Goal: Contribute content

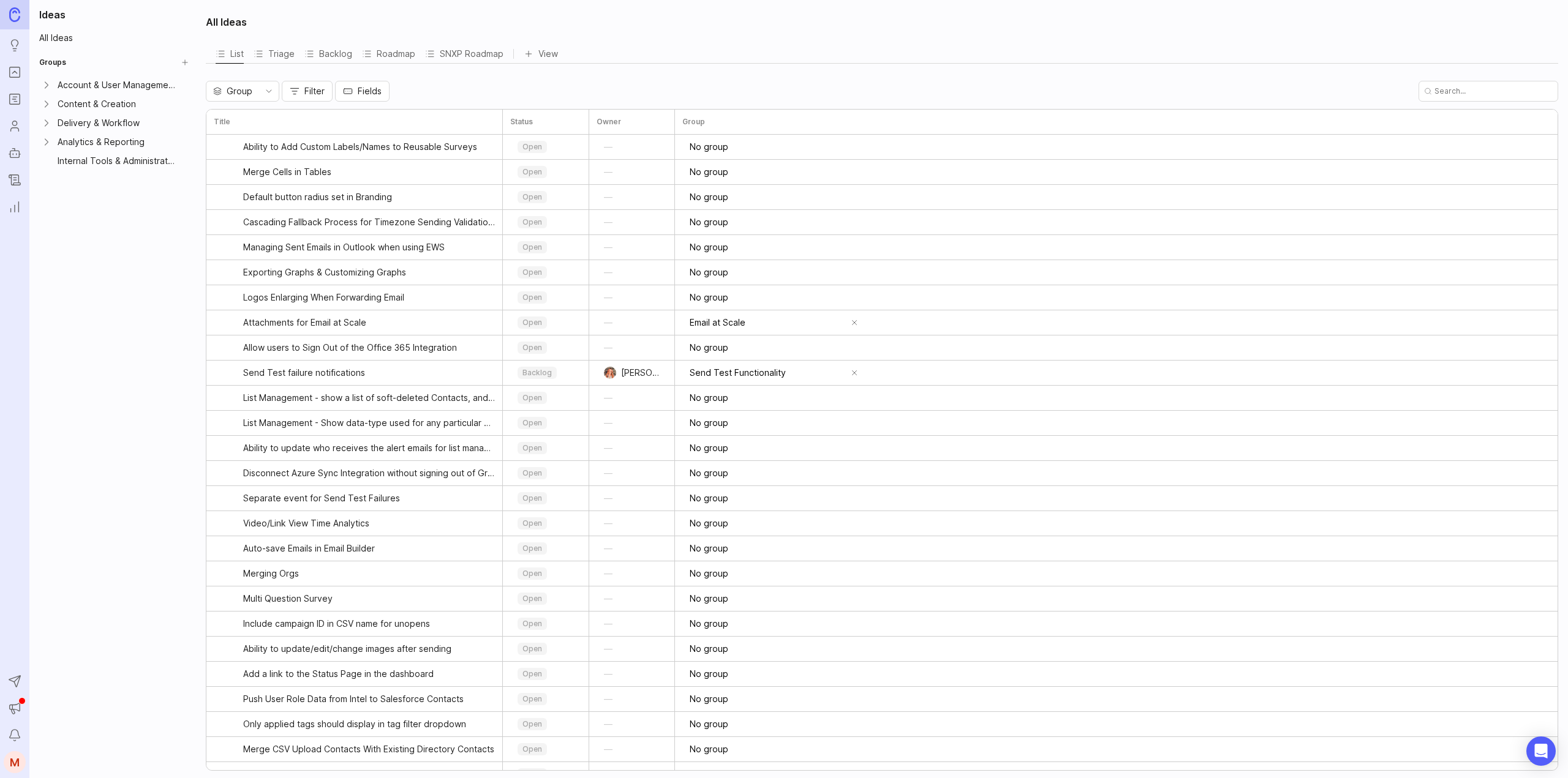
click at [12, 97] on icon "Roadmaps" at bounding box center [14, 99] width 14 height 14
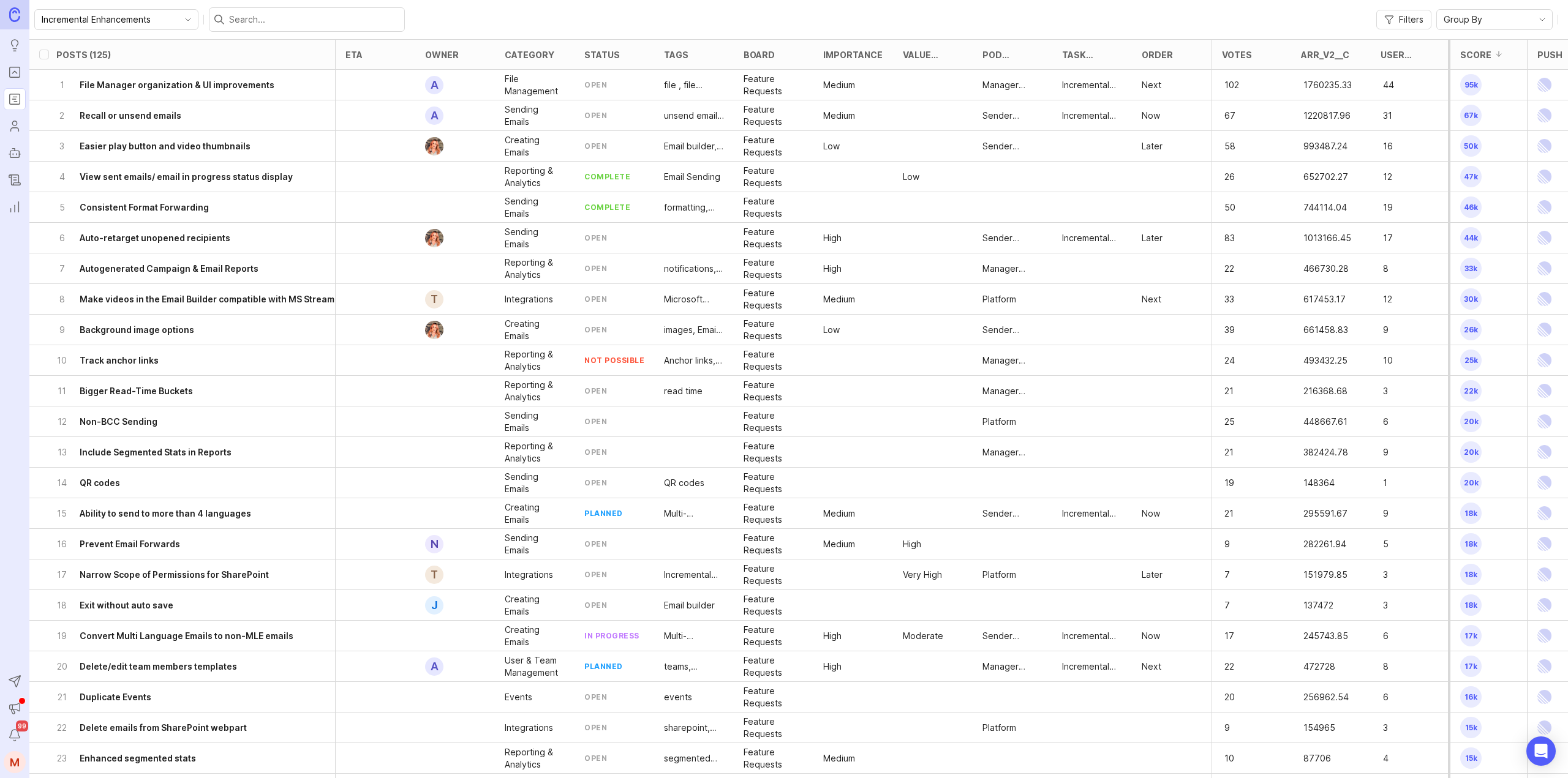
click at [14, 70] on icon "Portal" at bounding box center [14, 72] width 14 height 14
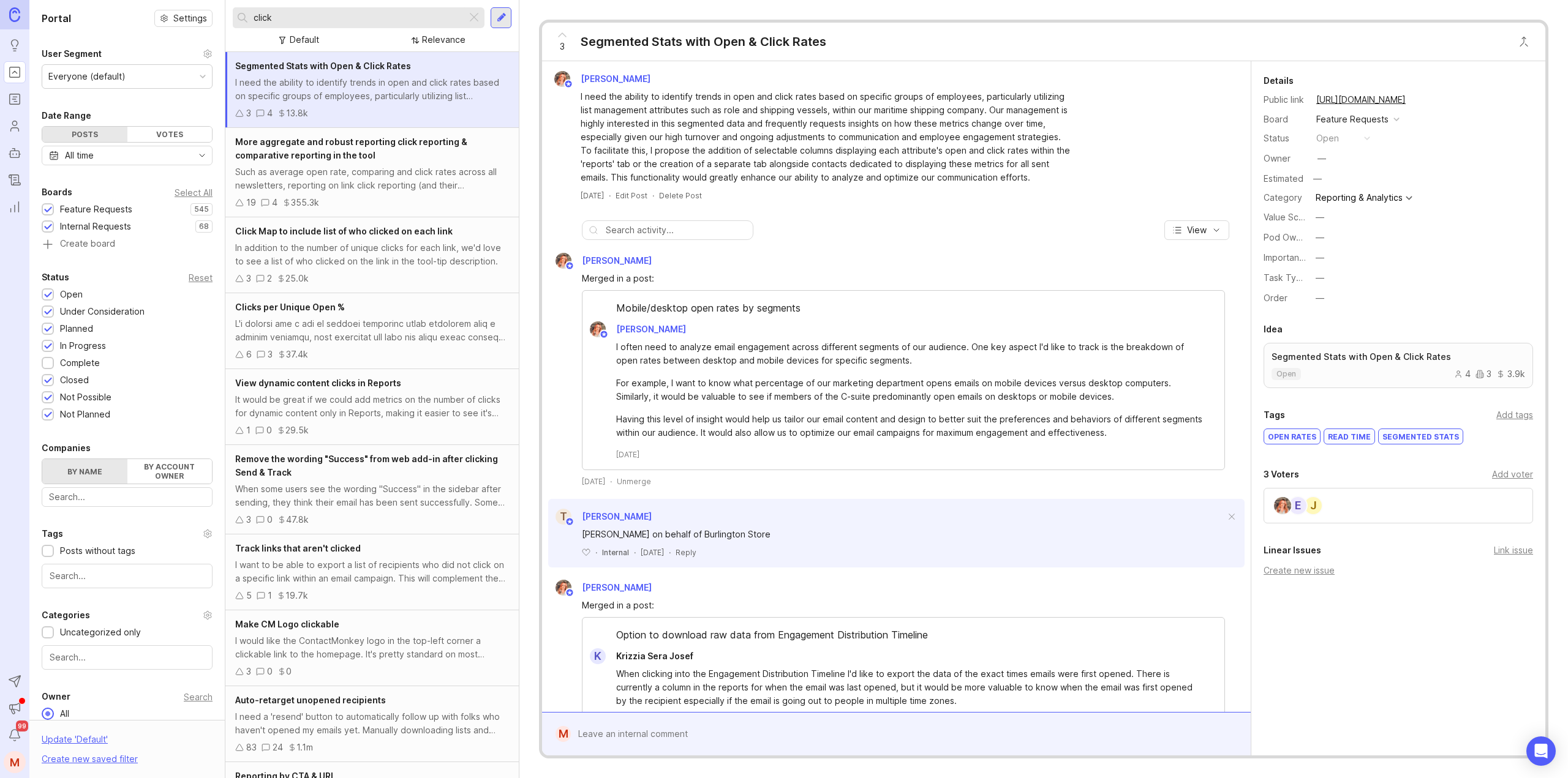
click at [298, 16] on input "click" at bounding box center [358, 18] width 209 height 14
drag, startPoint x: 246, startPoint y: 24, endPoint x: 233, endPoint y: 25, distance: 13.0
click at [233, 25] on div "click" at bounding box center [349, 18] width 234 height 21
type input "dynamic content"
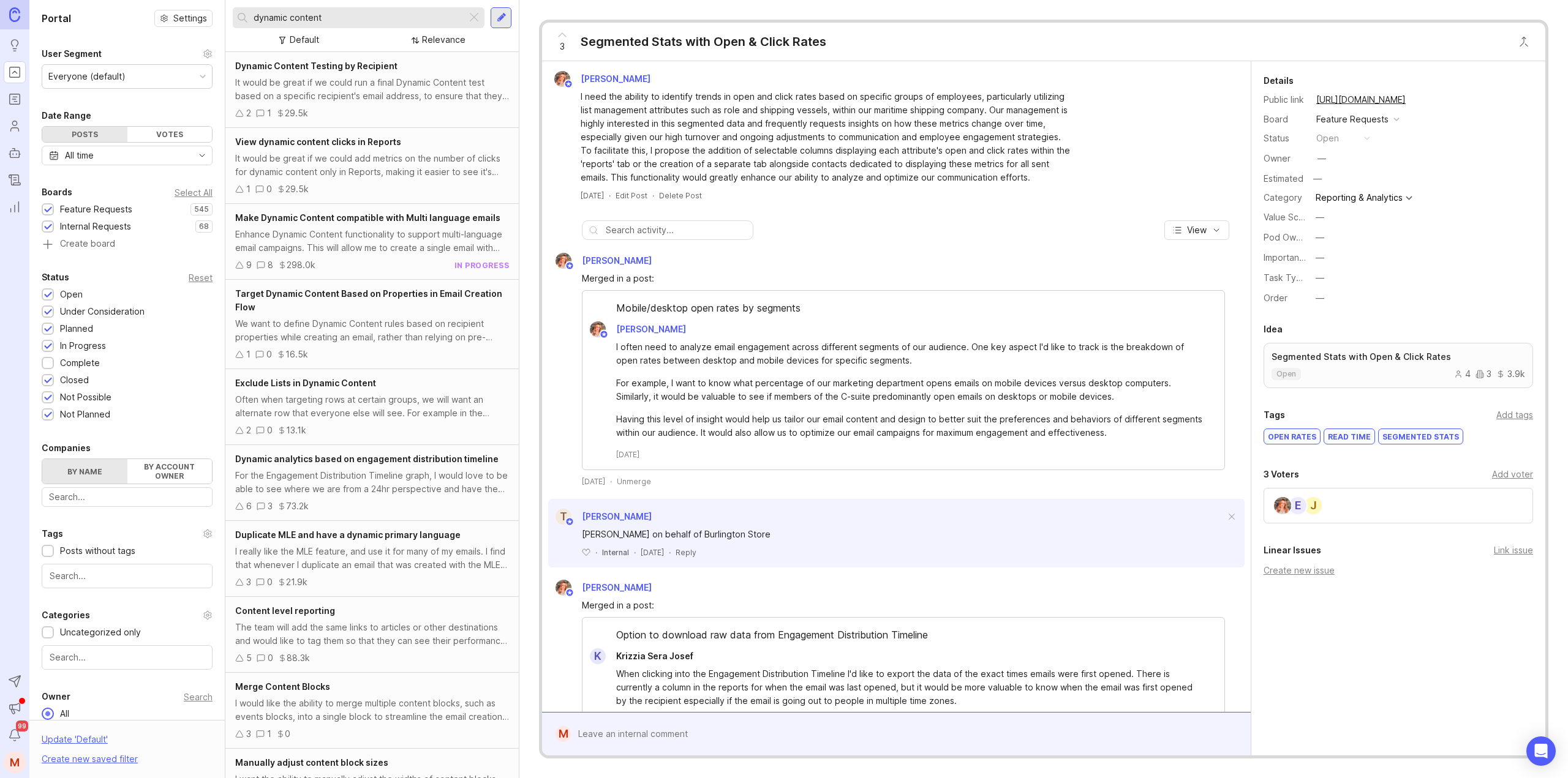
click at [428, 99] on div "It would be great if we could run a final Dynamic Content test based on a speci…" at bounding box center [372, 89] width 274 height 27
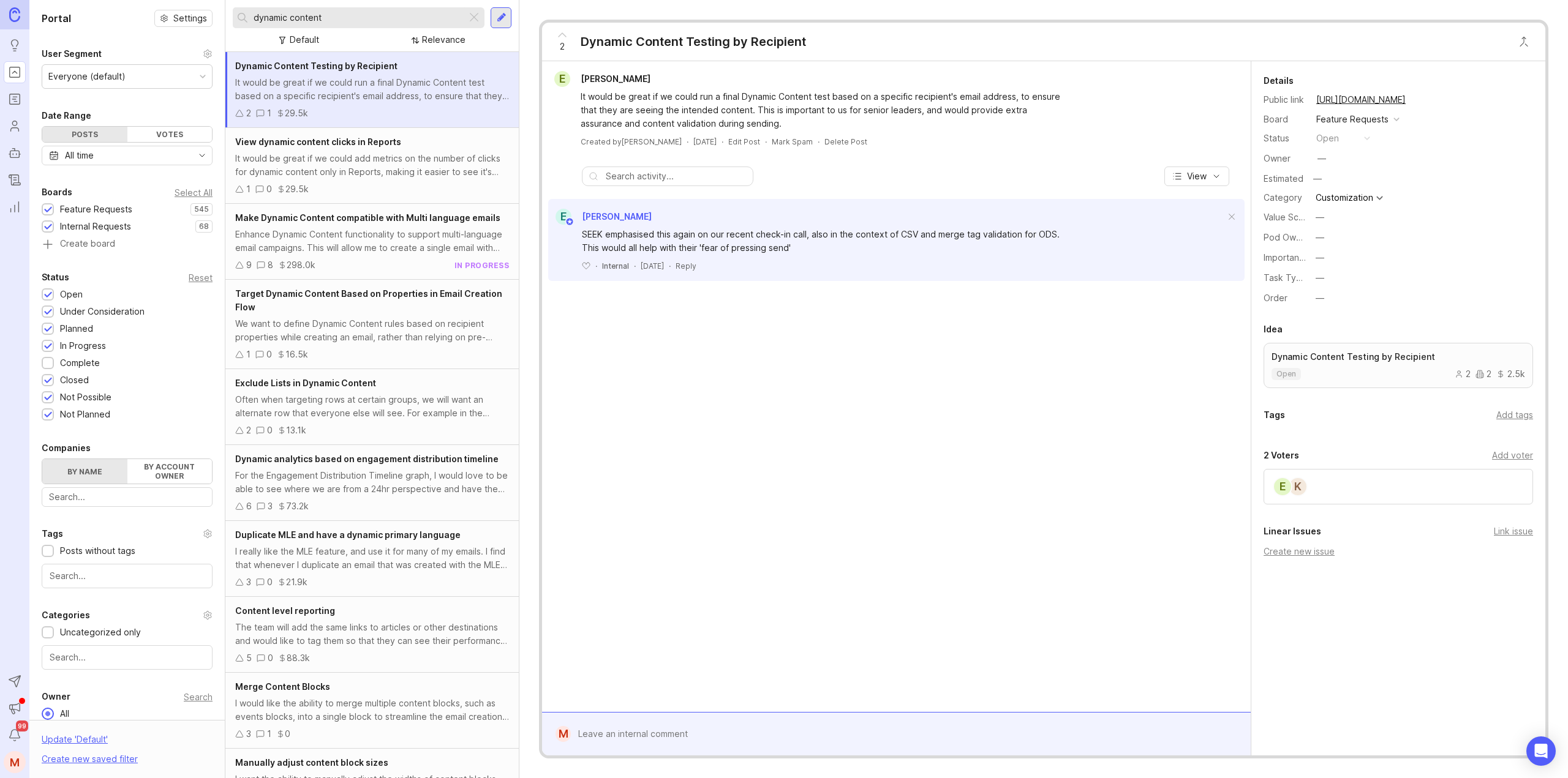
click at [444, 292] on span "Target Dynamic Content Based on Properties in Email Creation Flow" at bounding box center [369, 300] width 267 height 24
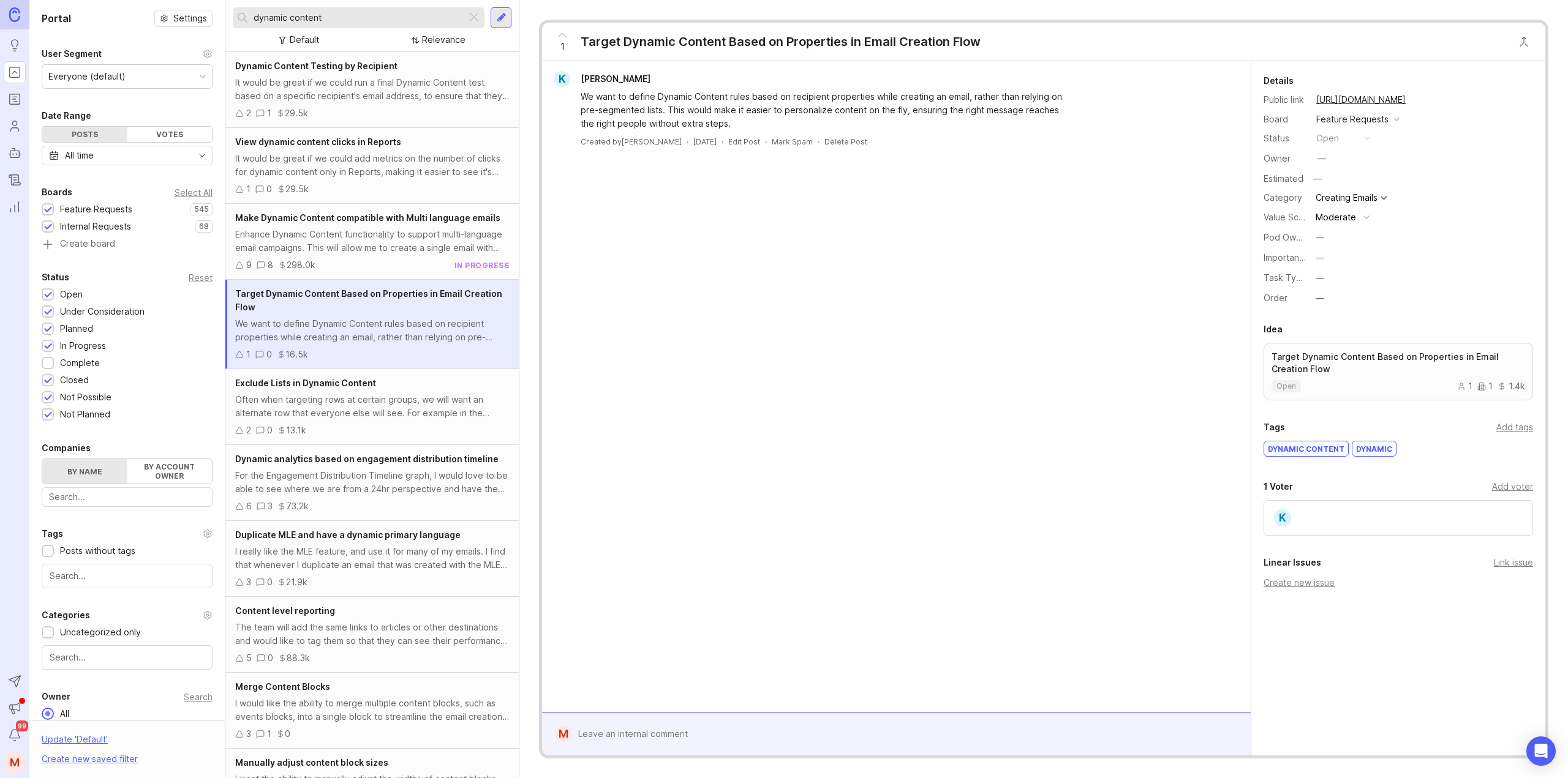
click at [1527, 486] on div "Add voter" at bounding box center [1513, 486] width 41 height 14
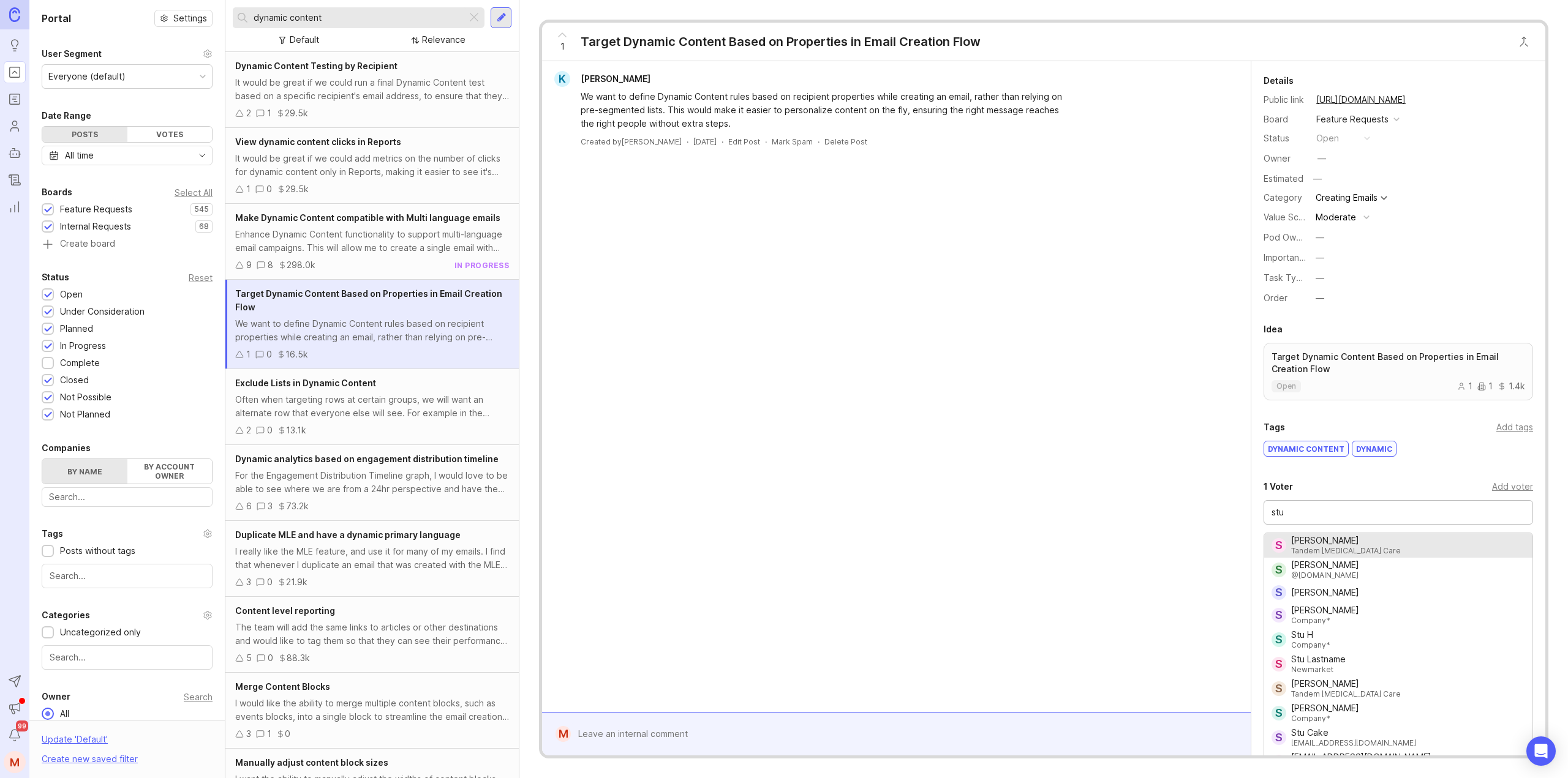
type input "[PERSON_NAME]"
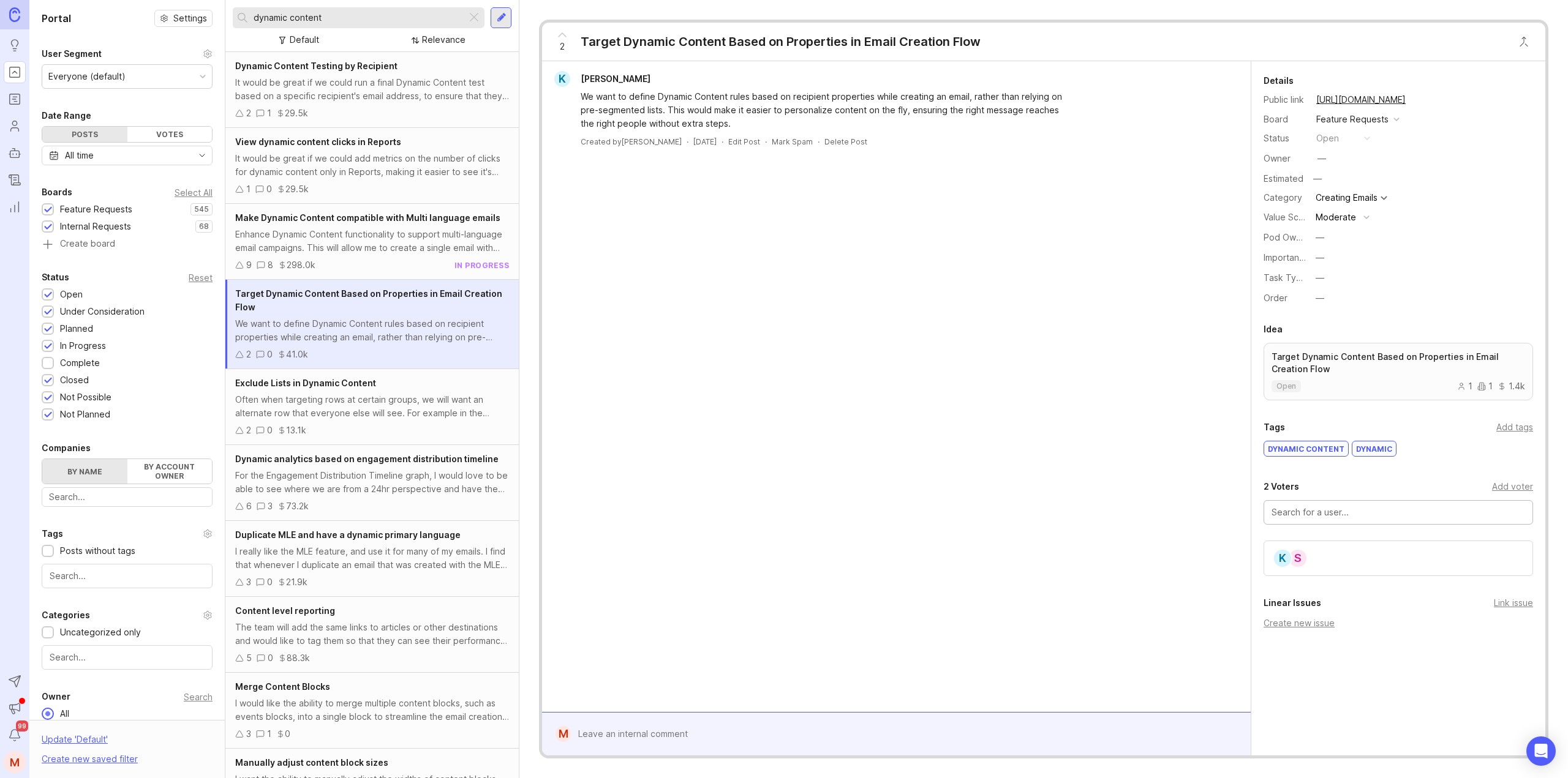
click at [747, 722] on form "M" at bounding box center [896, 733] width 708 height 44
click at [692, 736] on div at bounding box center [905, 733] width 669 height 23
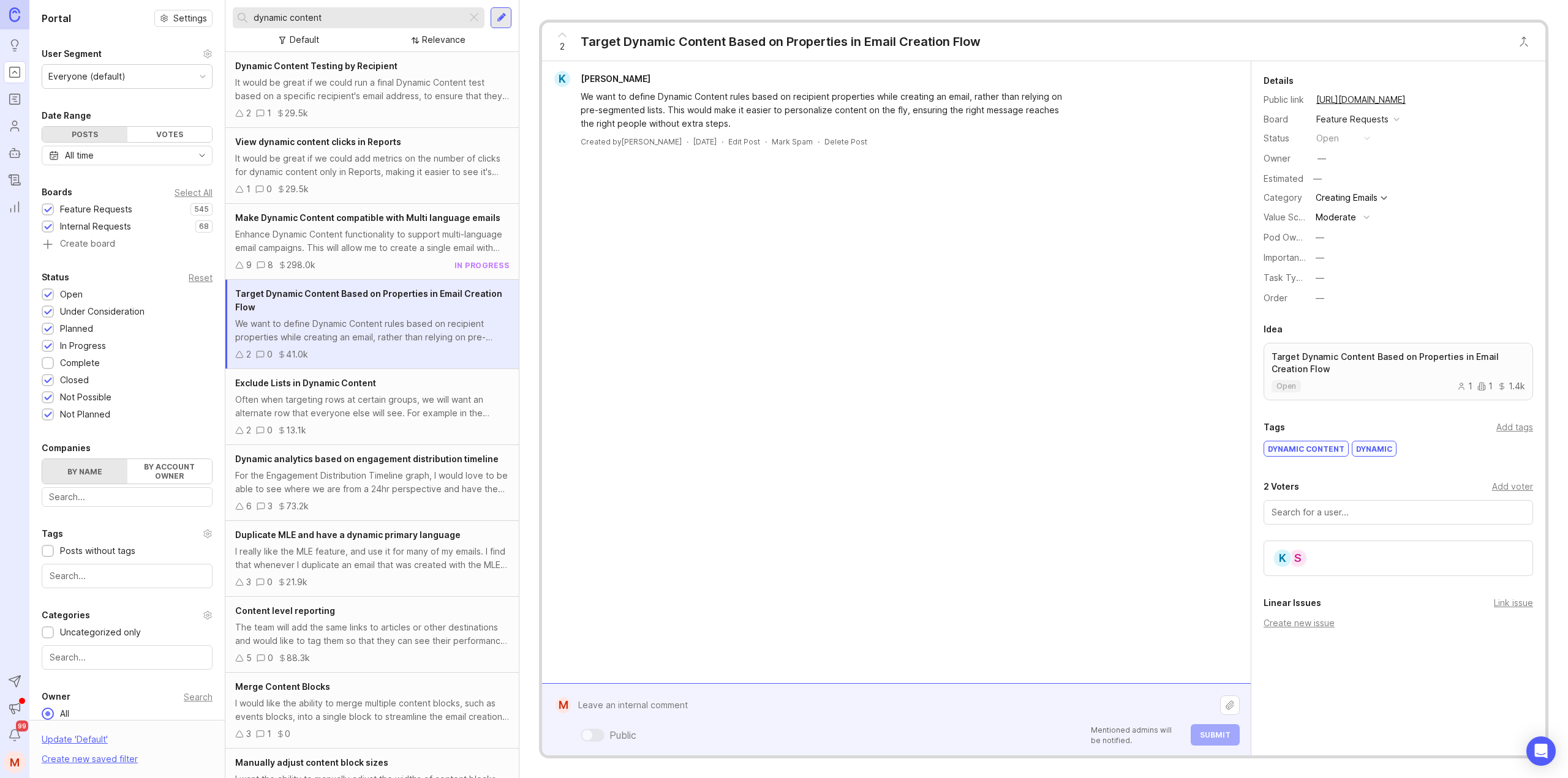
paste textarea "Stu expected ContactMonkey's dynamic content to work by checking user attribute…"
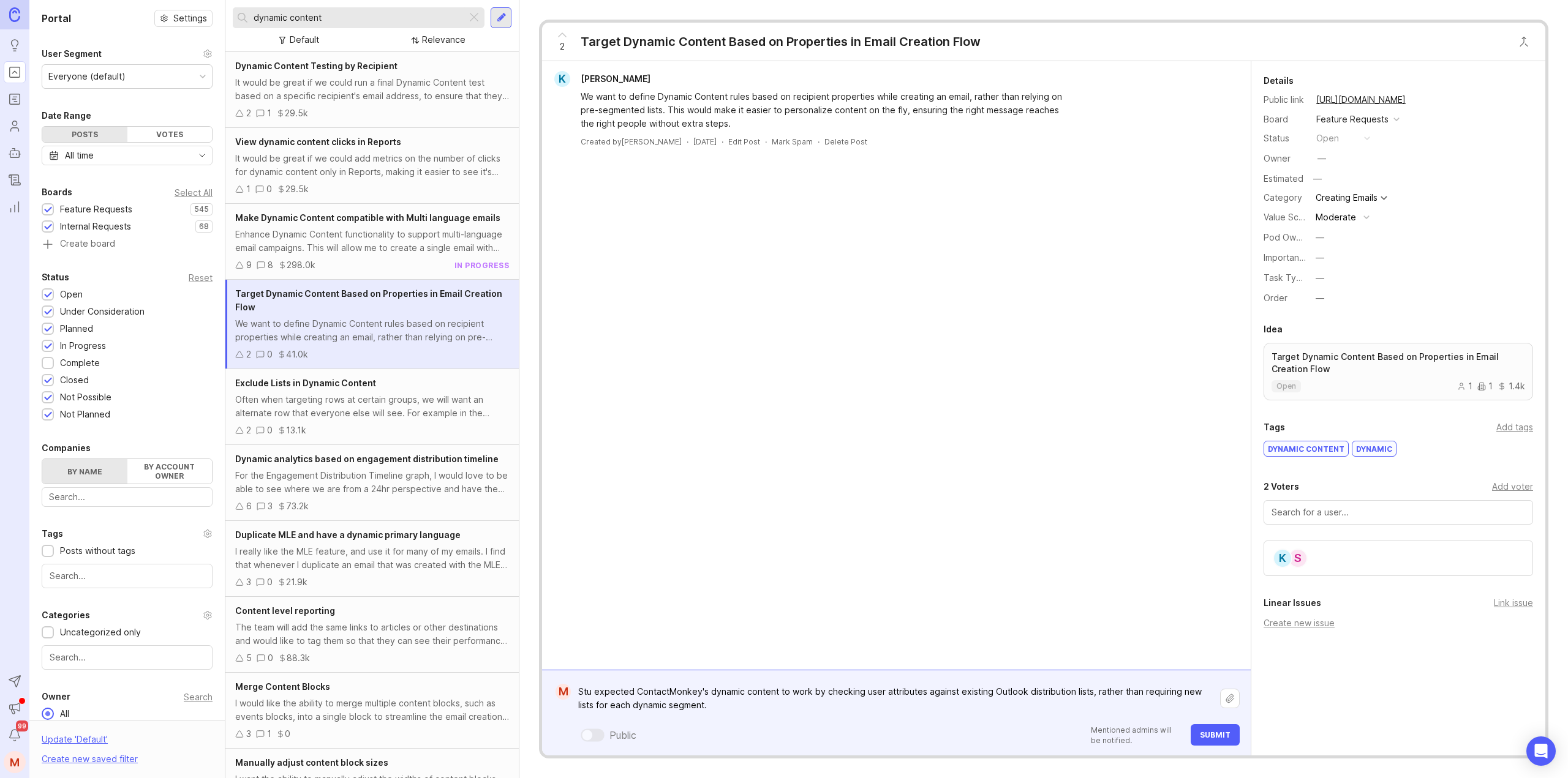
click at [583, 690] on textarea "Stu expected ContactMonkey's dynamic content to work by checking user attribute…" at bounding box center [895, 698] width 649 height 37
click at [865, 708] on textarea "Very similar feedback from Stu - He expected ContactMonkey's dynamic content to…" at bounding box center [895, 698] width 649 height 37
paste textarea "Stu finds the current dynamic content implementation creates a significant list…"
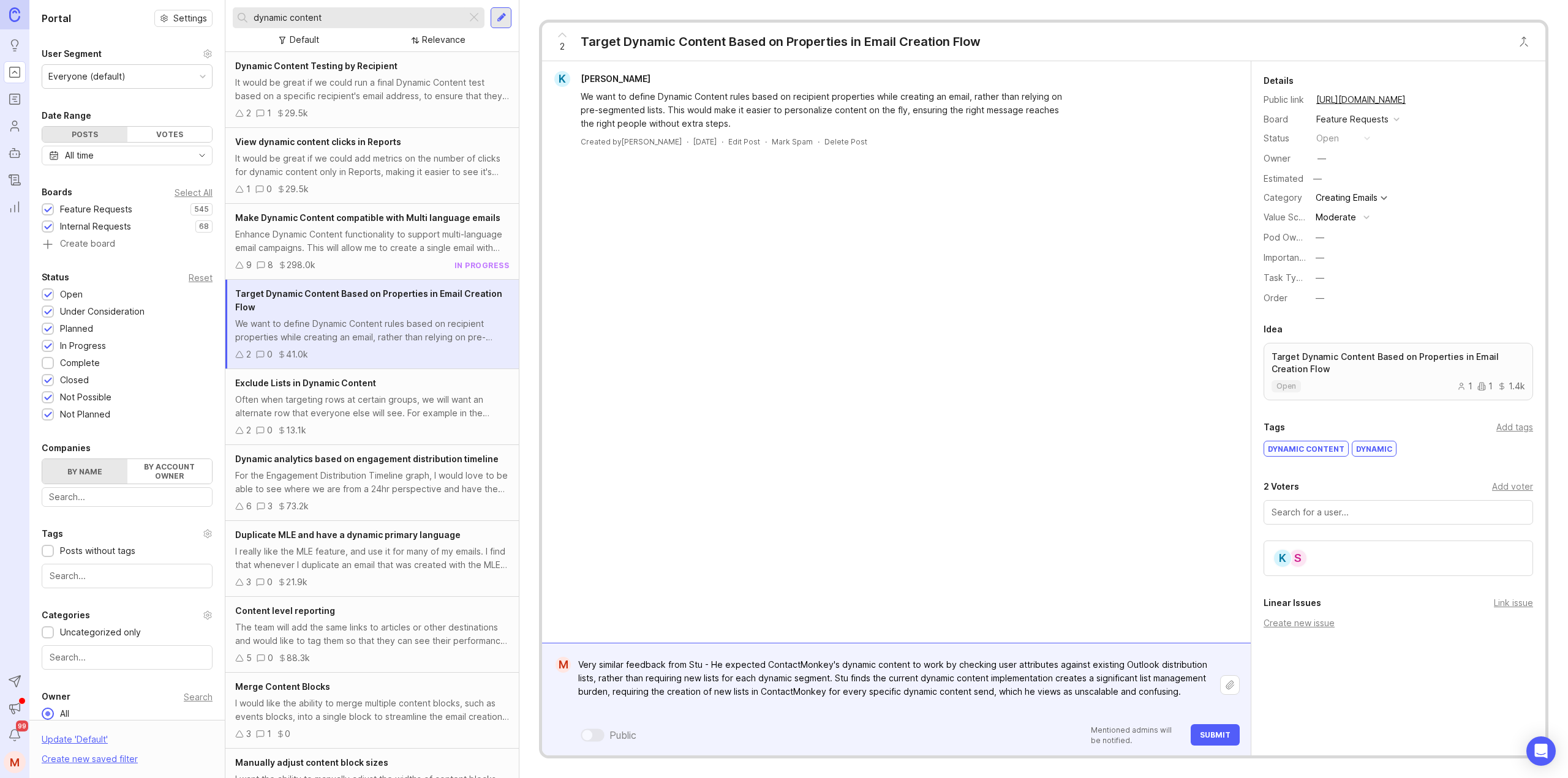
paste textarea "Stu wishes to define key attributes (e.g., manager, location, tenure) within Co…"
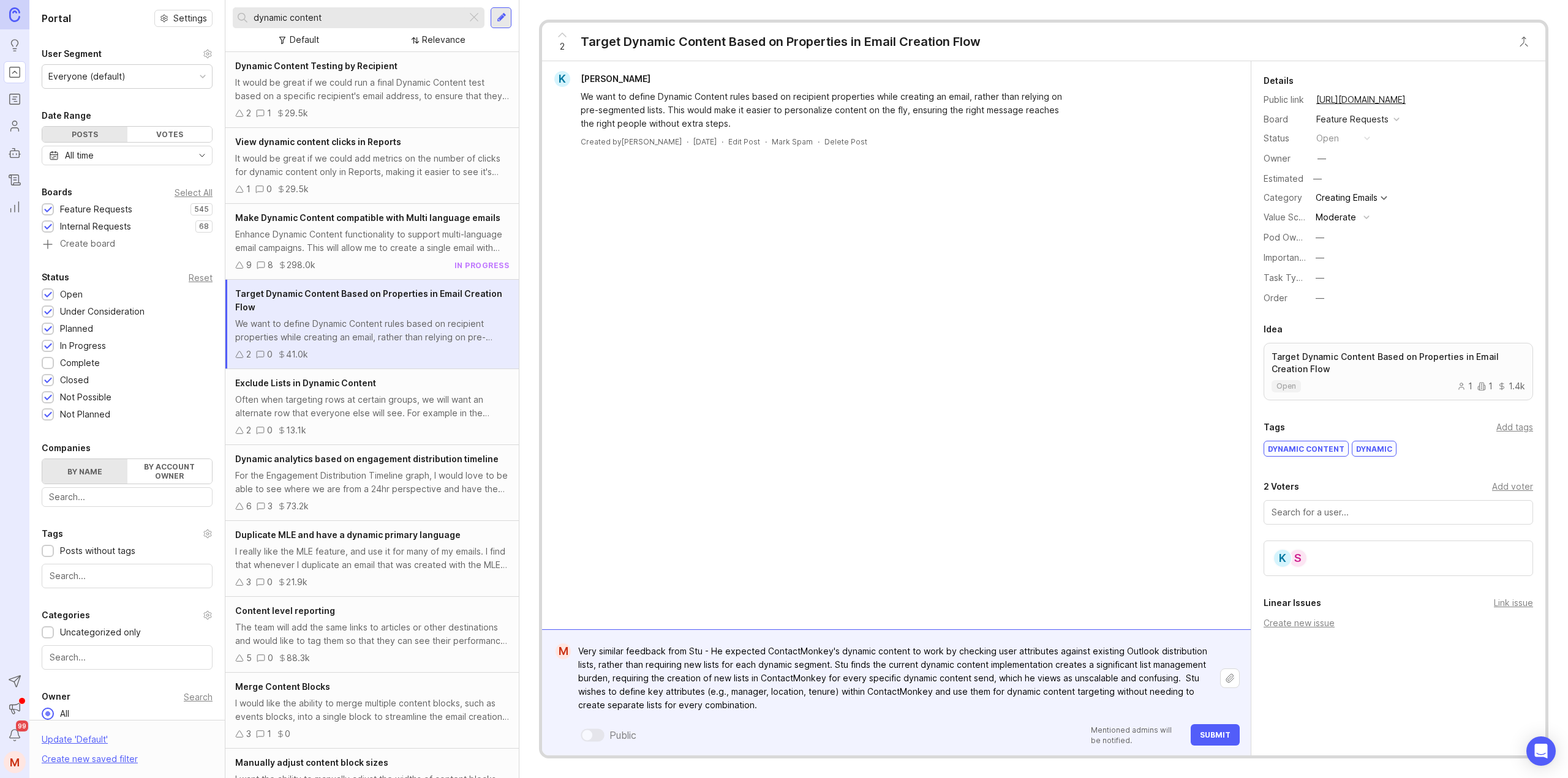
type textarea "Very similar feedback from Stu - He expected ContactMonkey's dynamic content to…"
click at [1214, 726] on button "Submit" at bounding box center [1215, 734] width 49 height 21
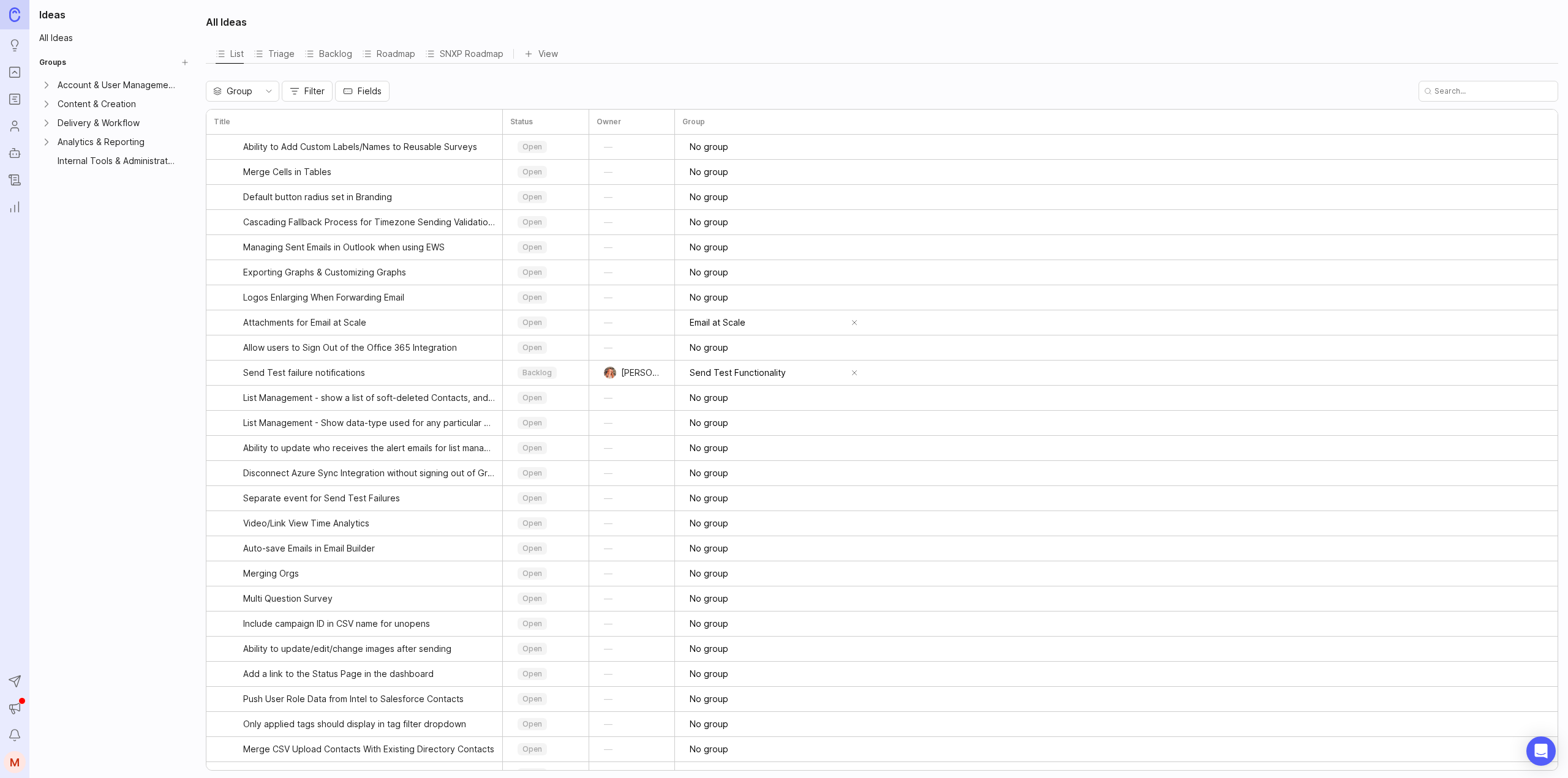
click at [20, 76] on icon "Portal" at bounding box center [14, 72] width 14 height 14
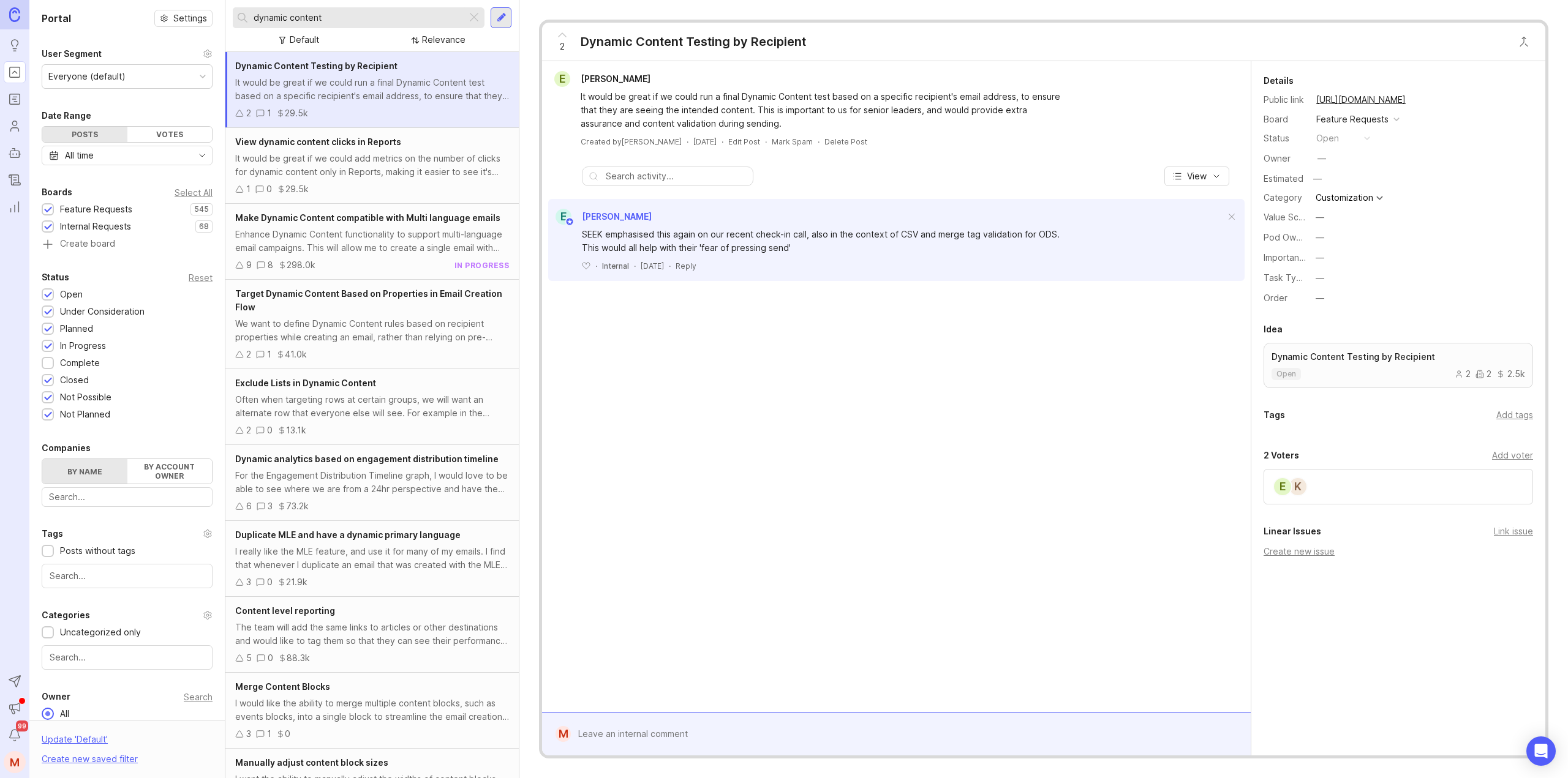
click at [500, 25] on div at bounding box center [501, 18] width 21 height 21
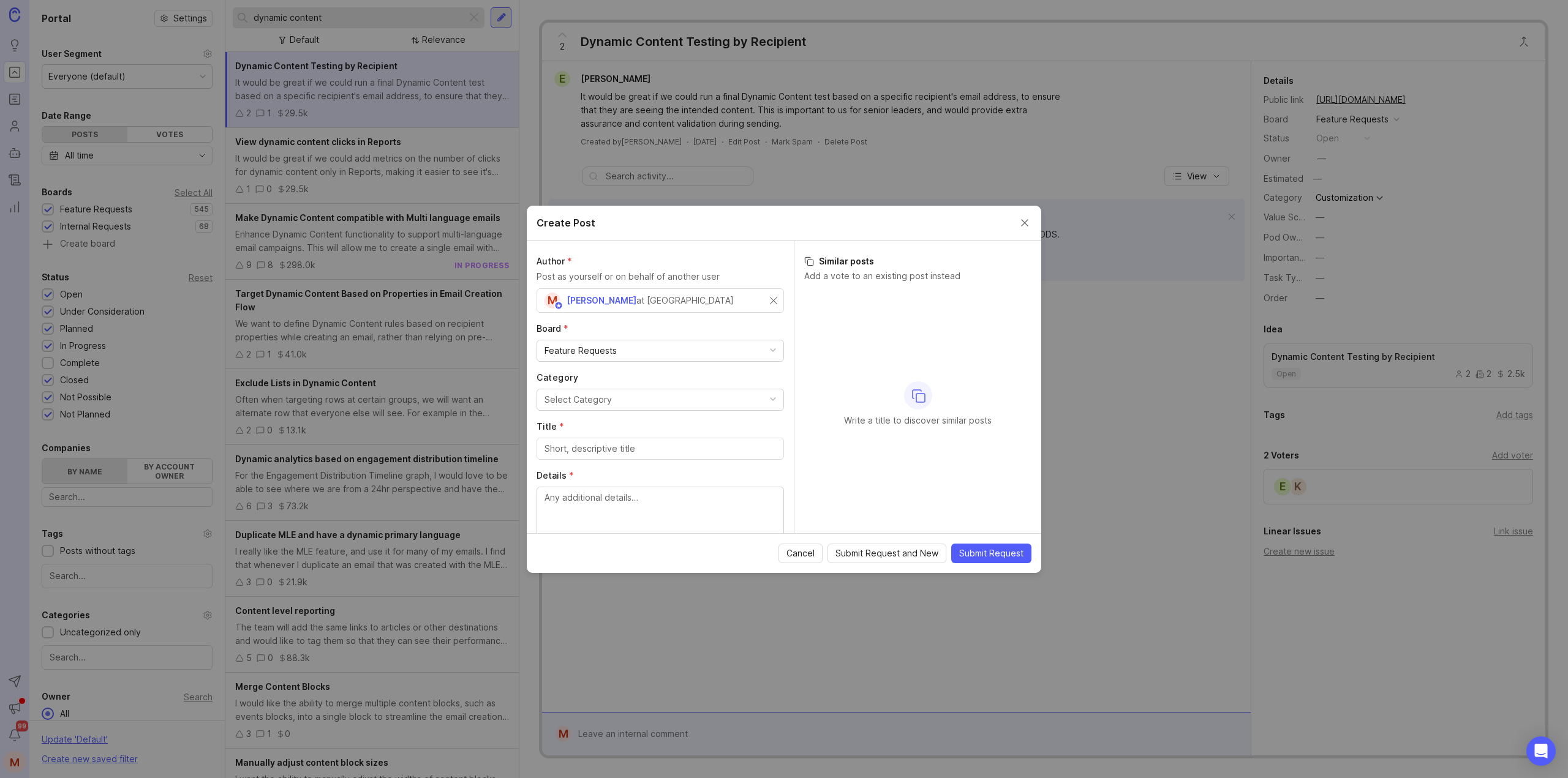
click at [741, 301] on div "M Madison Ryan at ContactMonkey" at bounding box center [657, 301] width 225 height 16
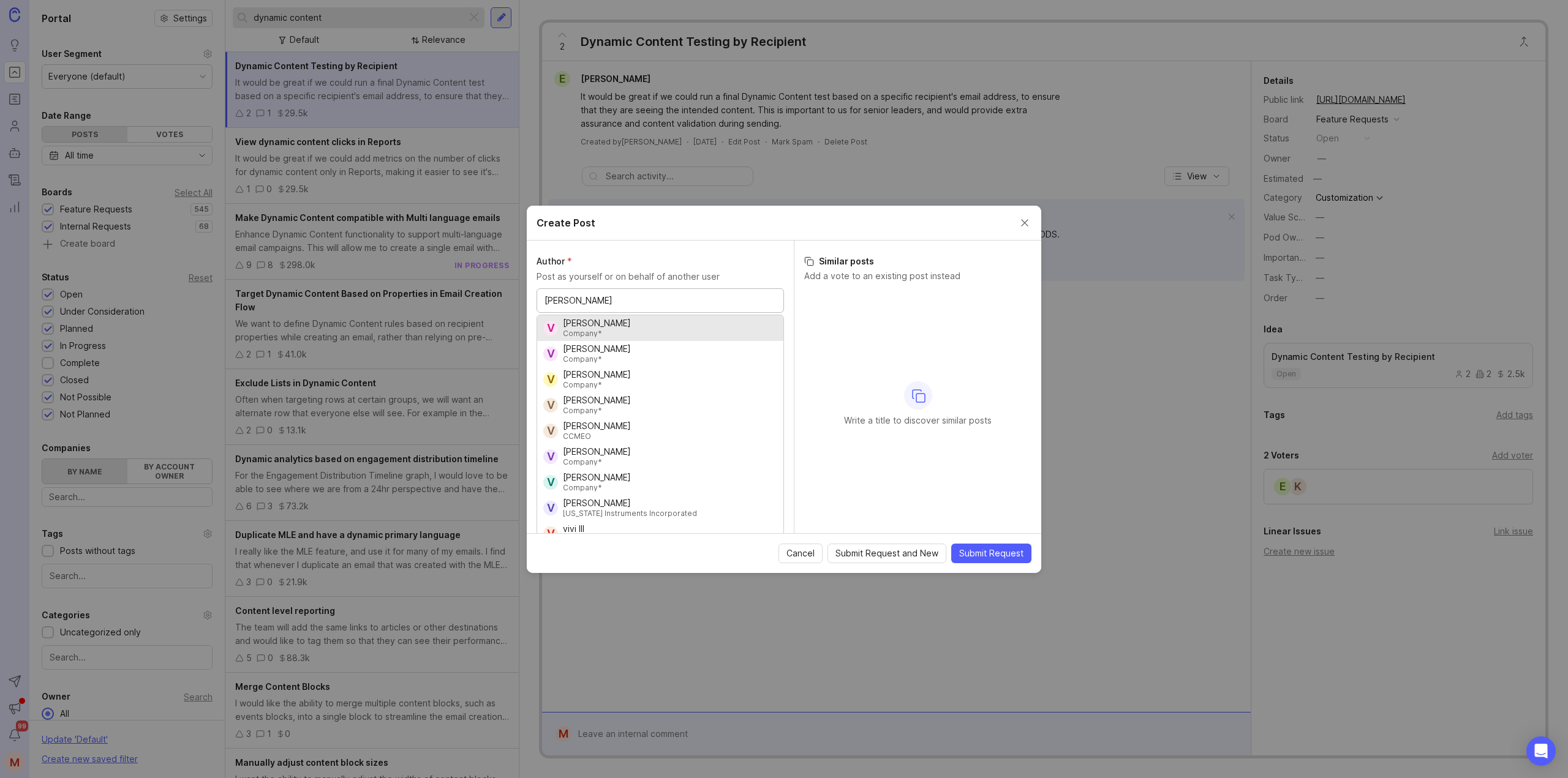
type input "vivianne"
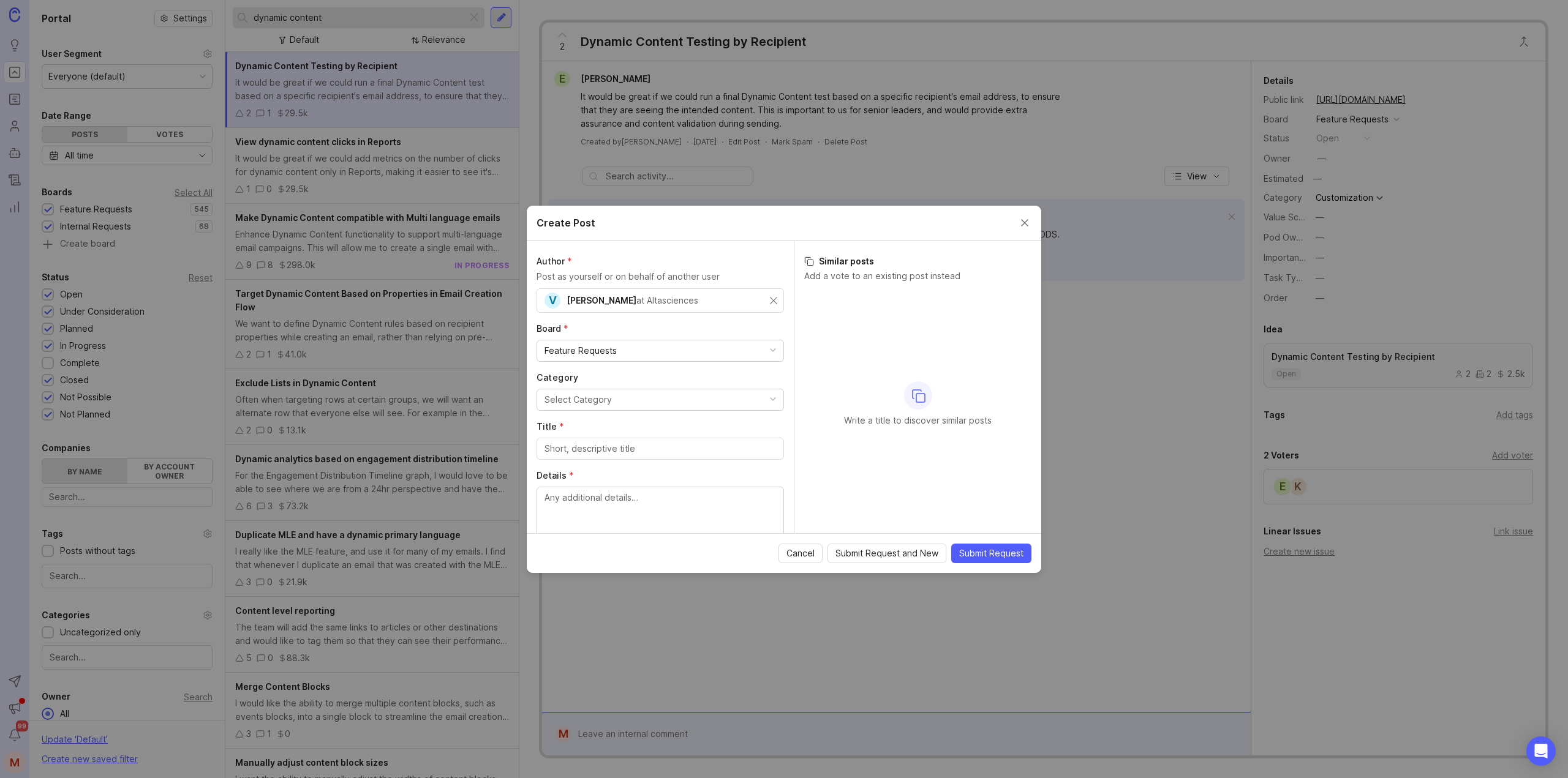
click at [673, 404] on button "Select Category" at bounding box center [660, 400] width 248 height 22
click at [759, 380] on label "Category" at bounding box center [660, 377] width 248 height 12
click at [591, 451] on input "Title *" at bounding box center [660, 449] width 232 height 14
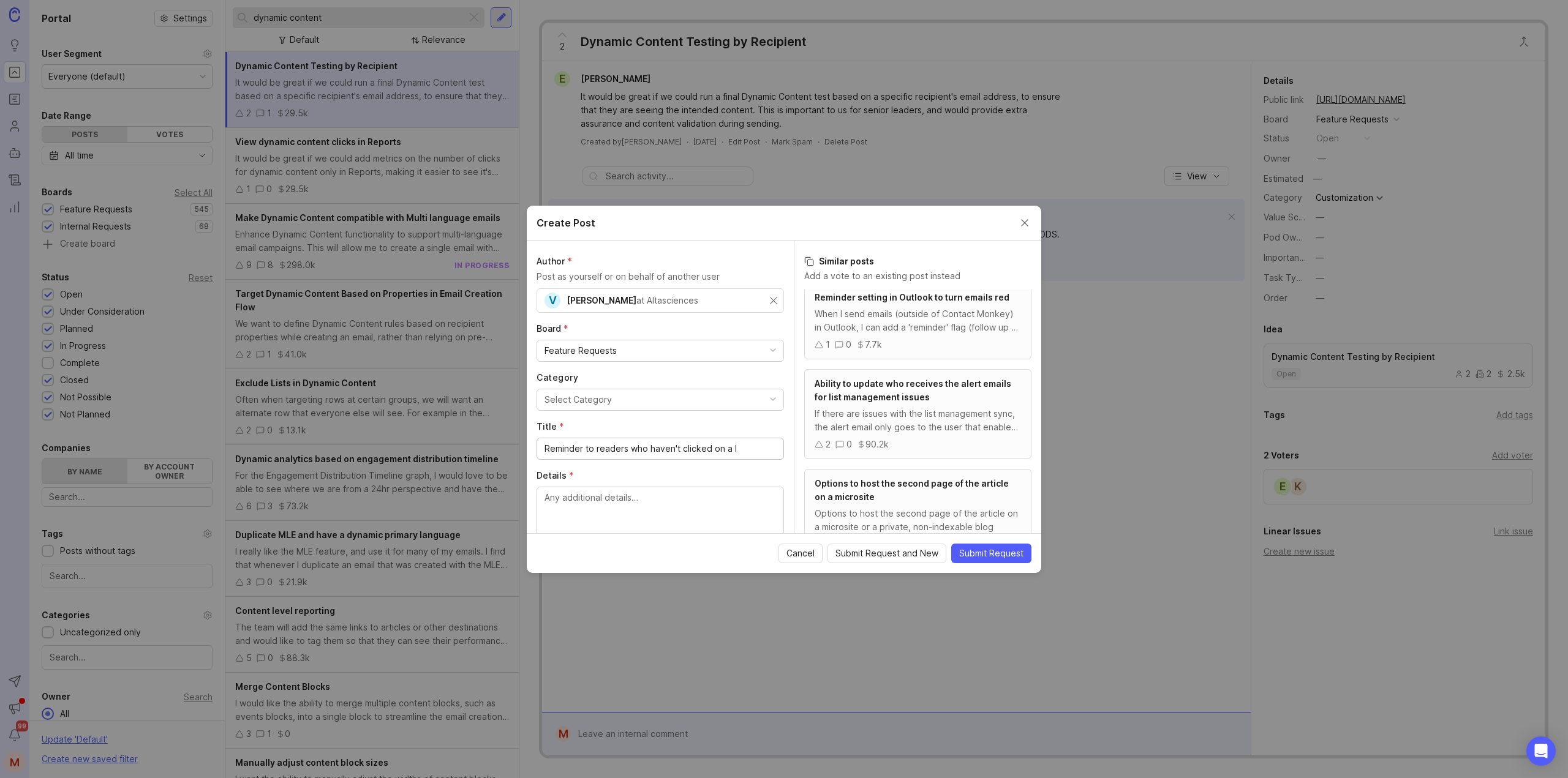
scroll to position [679, 0]
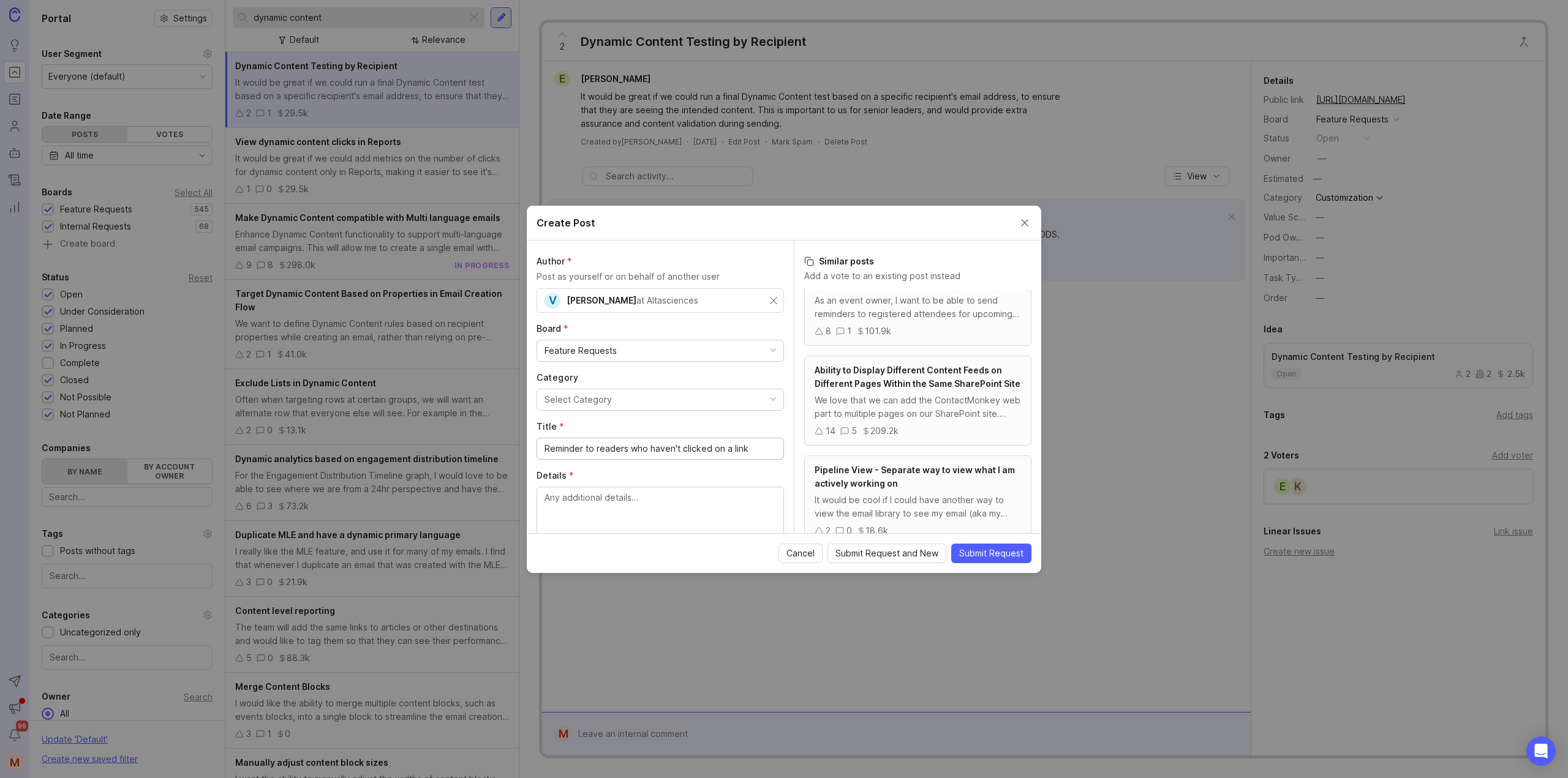
type input "Reminder to readers who haven't clicked on a link"
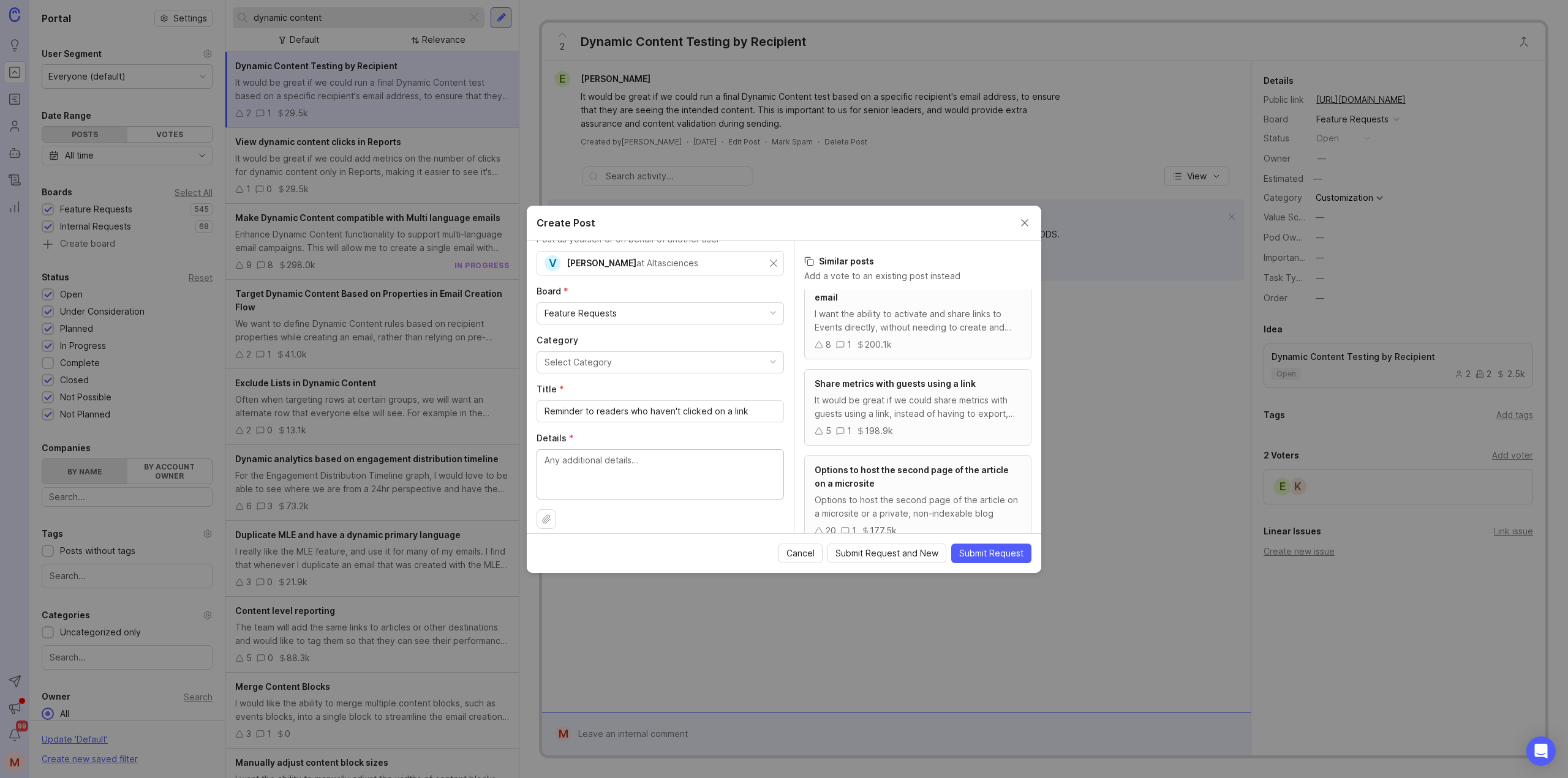
scroll to position [48, 0]
click at [630, 459] on textarea "Details *" at bounding box center [660, 463] width 232 height 41
paste textarea "it would be great if you could to a feature request so we can send a reminder j…"
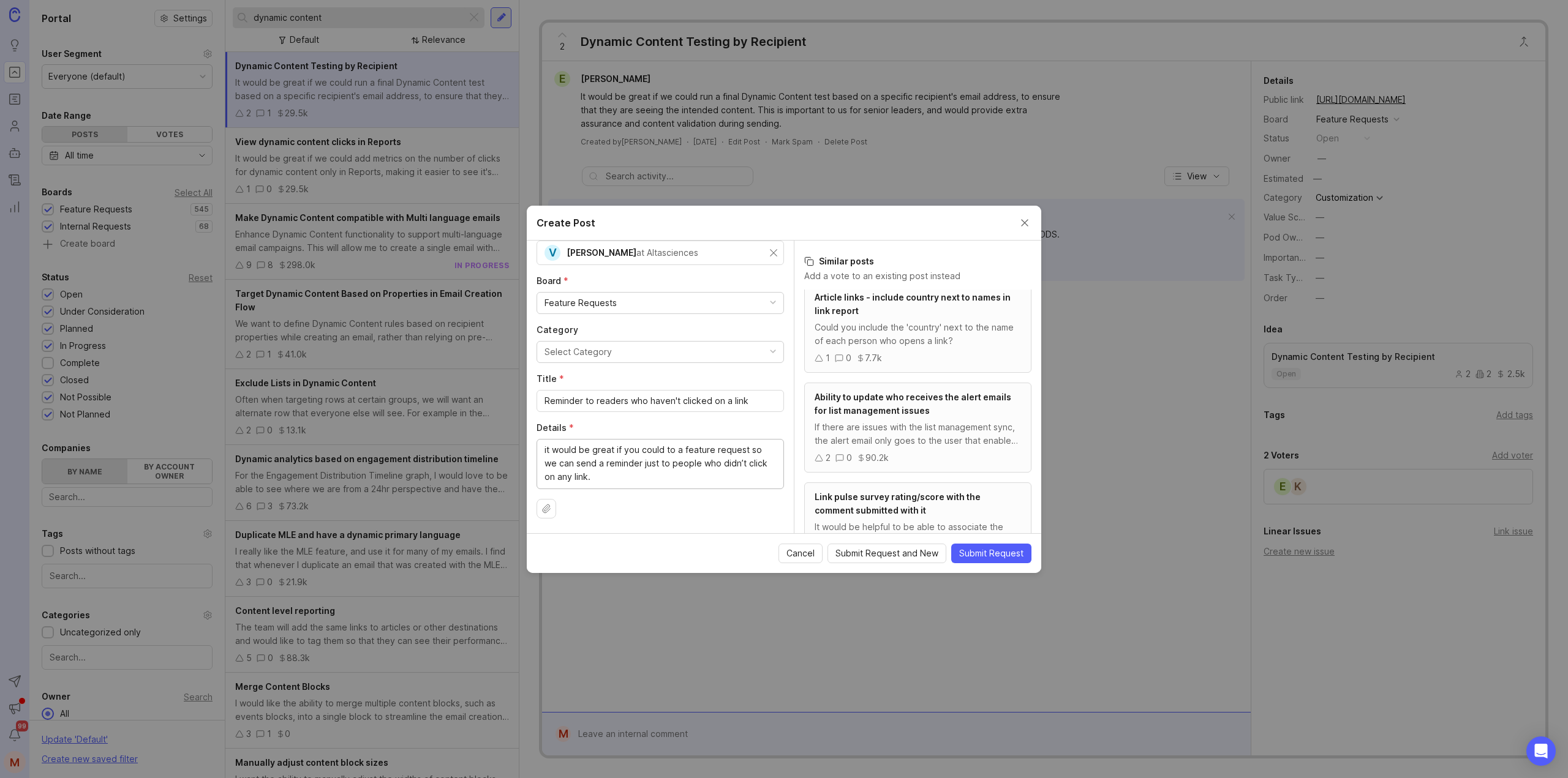
click at [549, 448] on textarea "it would be great if you could to a feature request so we can send a reminder j…" at bounding box center [660, 463] width 232 height 41
click at [623, 474] on textarea "It would be great if you could to a feature request so we can send a reminder j…" at bounding box center [660, 463] width 232 height 41
drag, startPoint x: 756, startPoint y: 450, endPoint x: 615, endPoint y: 454, distance: 141.1
click at [615, 454] on textarea "It would be great if you could to a feature request so we can send a reminder j…" at bounding box center [660, 463] width 232 height 41
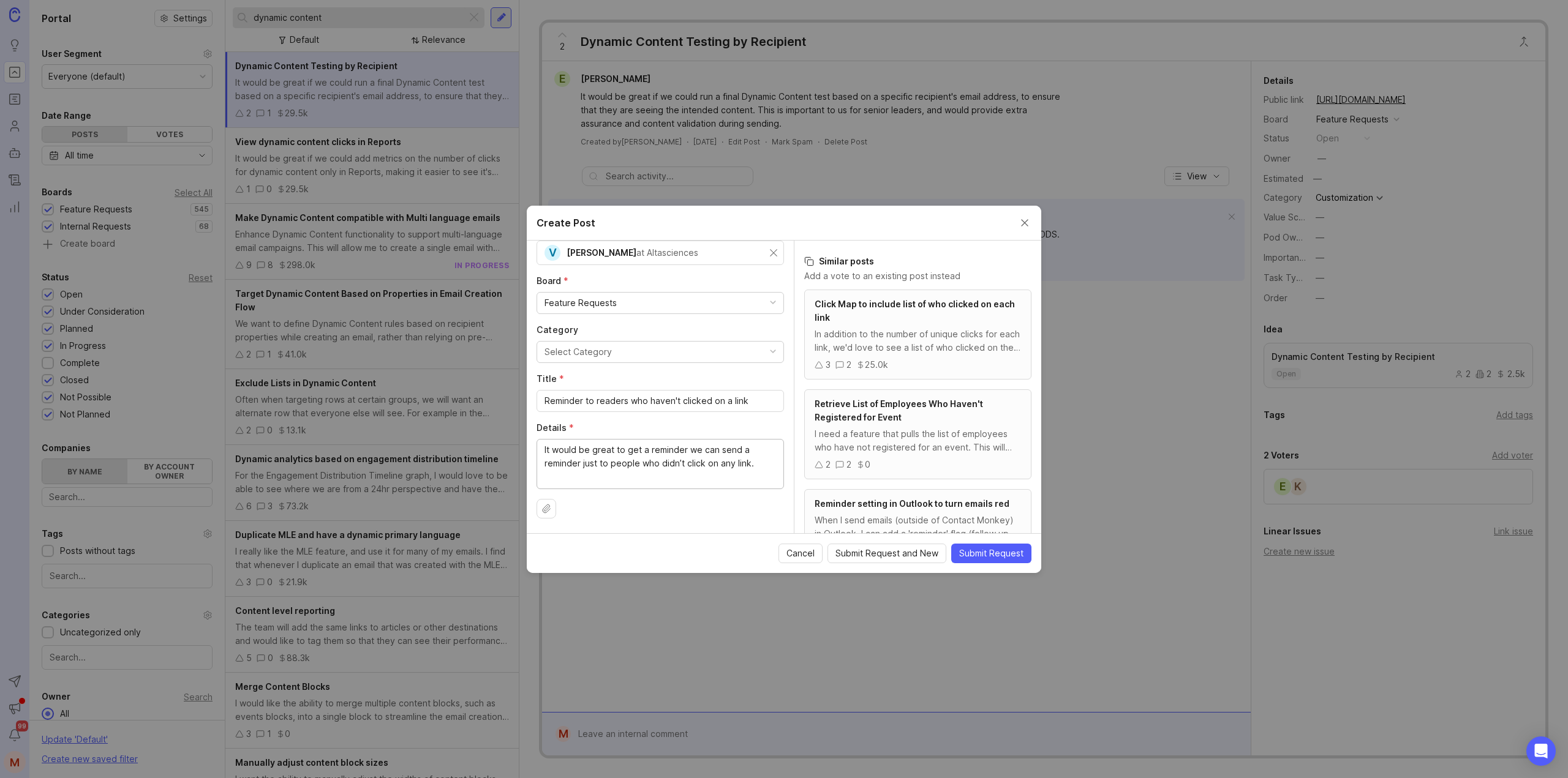
type textarea "It would be great to get a reminder we can send a reminder just to people who d…"
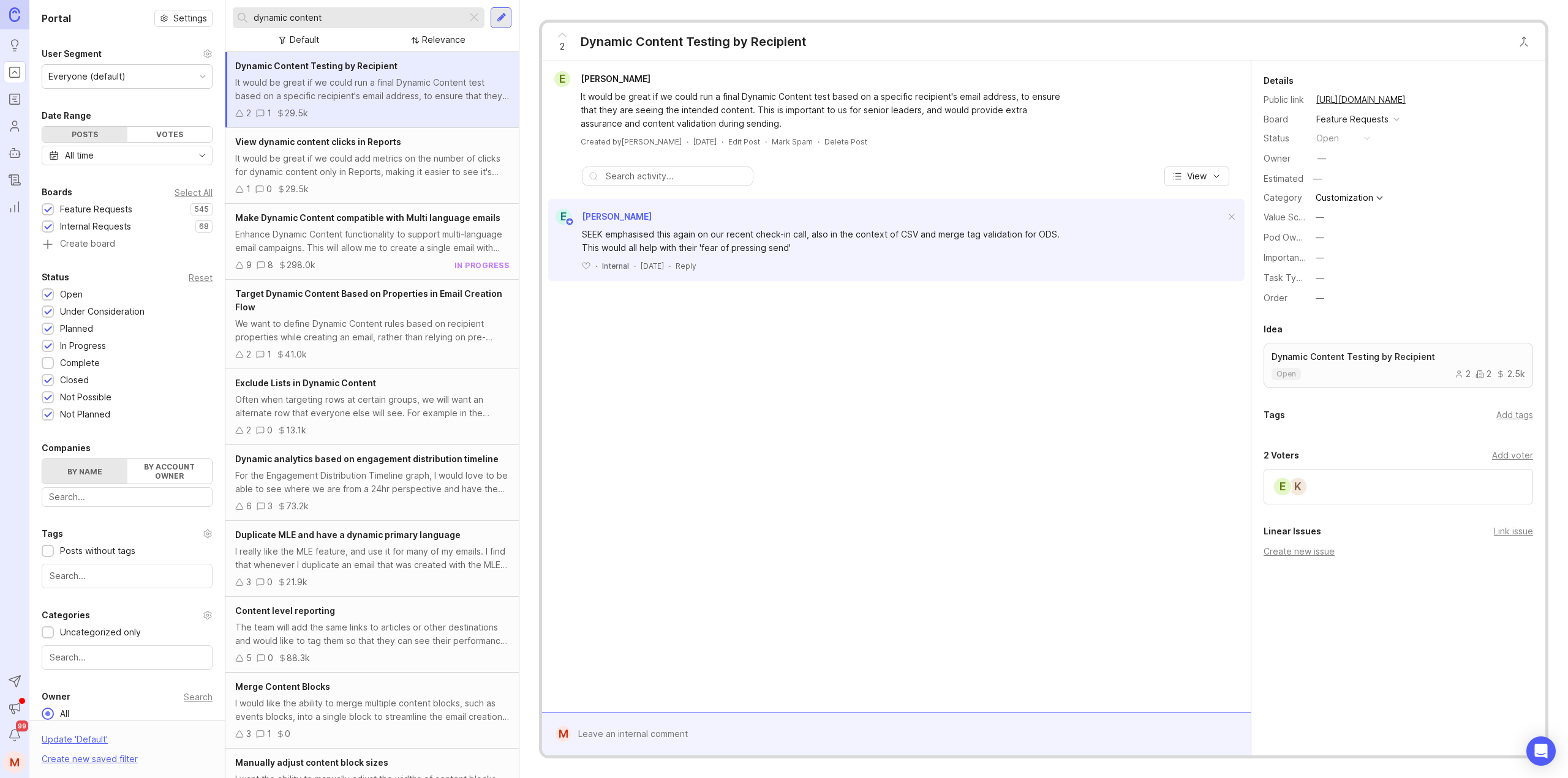
click at [503, 18] on div at bounding box center [501, 18] width 10 height 11
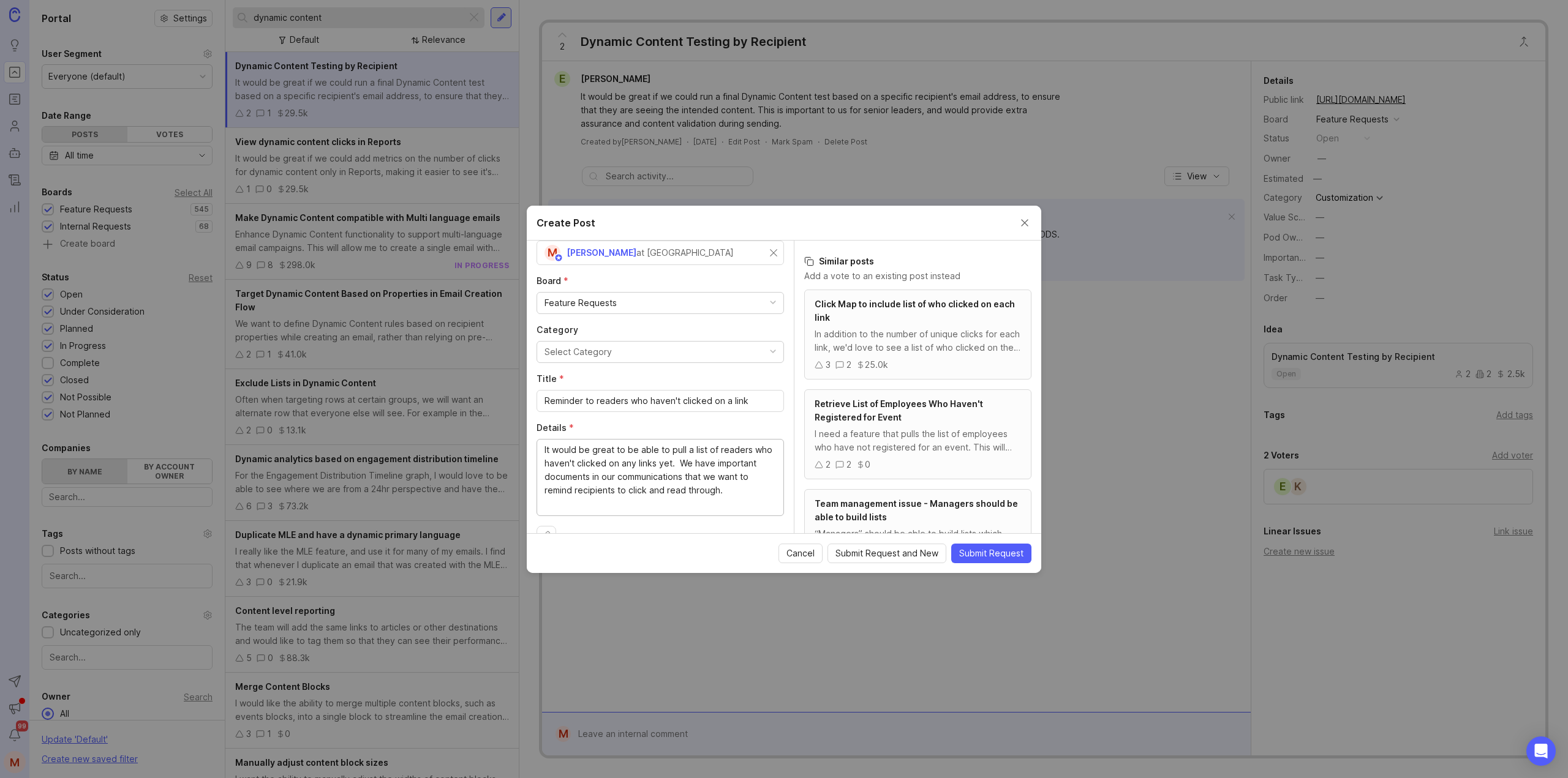
scroll to position [75, 0]
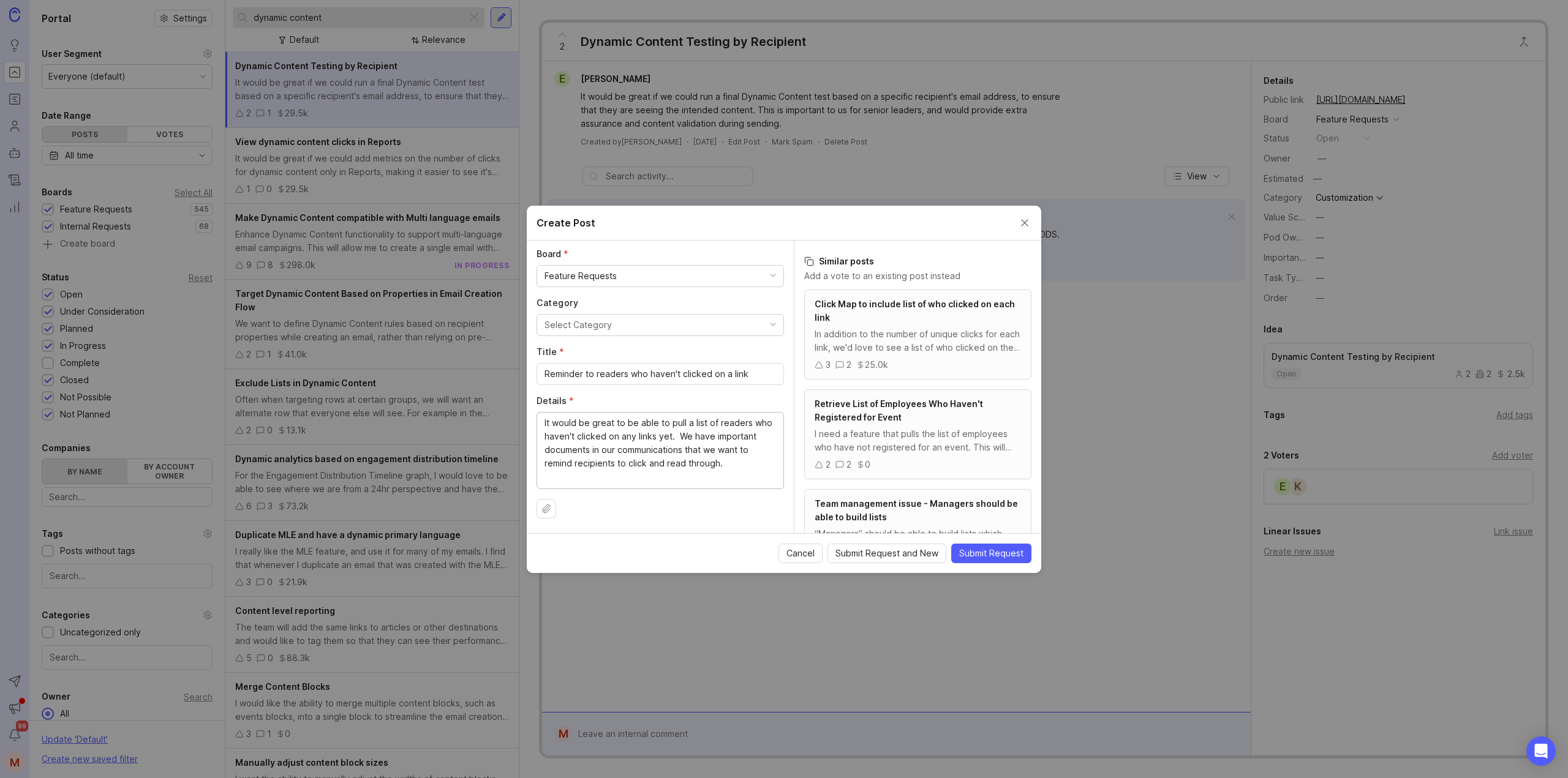
type textarea "It would be great to be able to pull a list of readers who haven't clicked on a…"
click at [1023, 549] on span "Submit Request" at bounding box center [991, 553] width 64 height 12
